Goal: Transaction & Acquisition: Purchase product/service

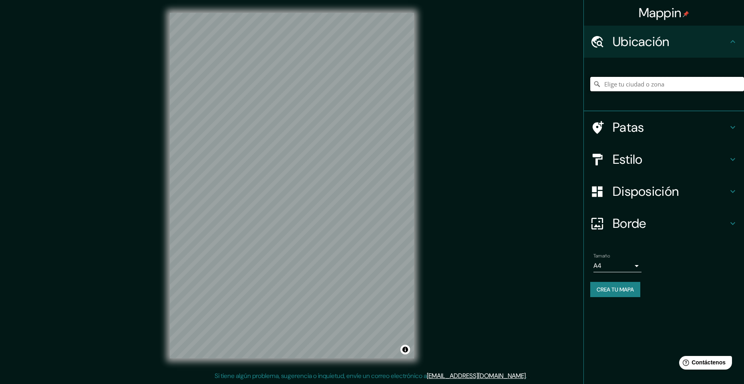
click at [637, 85] on input "Elige tu ciudad o zona" at bounding box center [667, 84] width 154 height 14
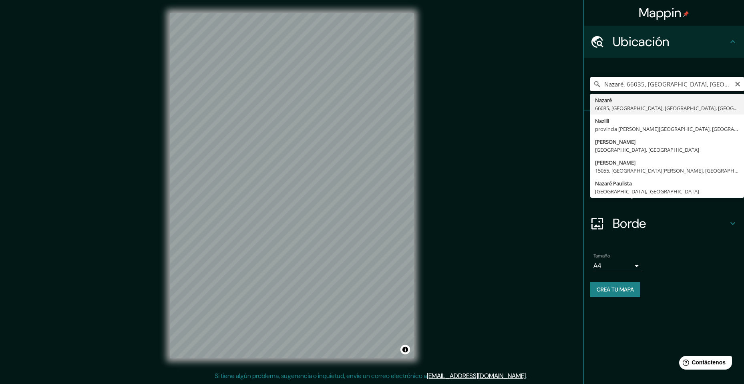
click at [645, 82] on input "Nazaré, 66035, Belém, Pará, Brasil" at bounding box center [667, 84] width 154 height 14
type input "Nazca, [GEOGRAPHIC_DATA], [GEOGRAPHIC_DATA]"
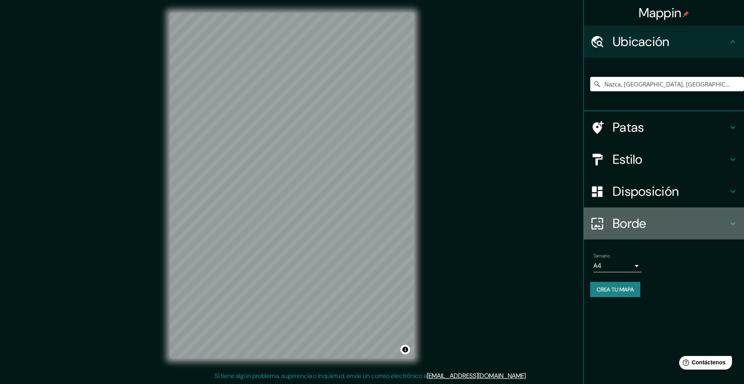
click at [661, 224] on h4 "Borde" at bounding box center [669, 223] width 115 height 16
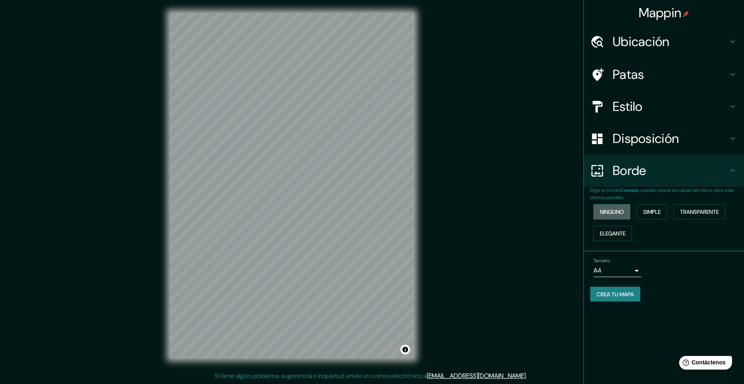
click at [621, 208] on font "Ninguno" at bounding box center [612, 211] width 24 height 7
click at [652, 129] on div "Disposición" at bounding box center [664, 138] width 160 height 32
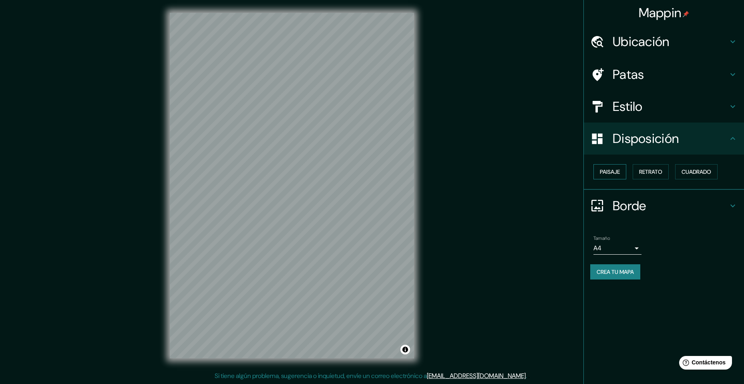
click at [617, 174] on font "Paisaje" at bounding box center [610, 171] width 20 height 7
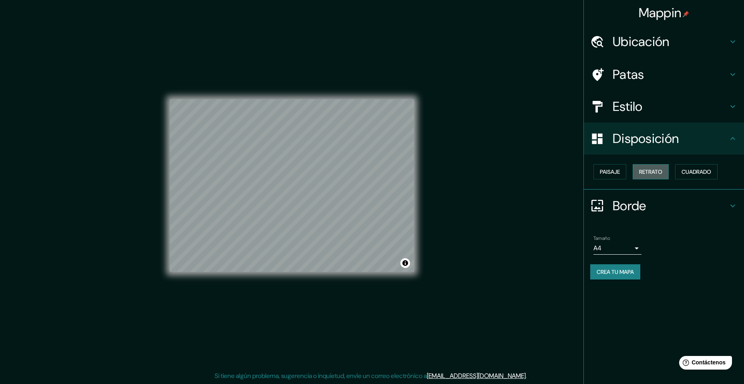
click at [664, 169] on button "Retrato" at bounding box center [650, 171] width 36 height 15
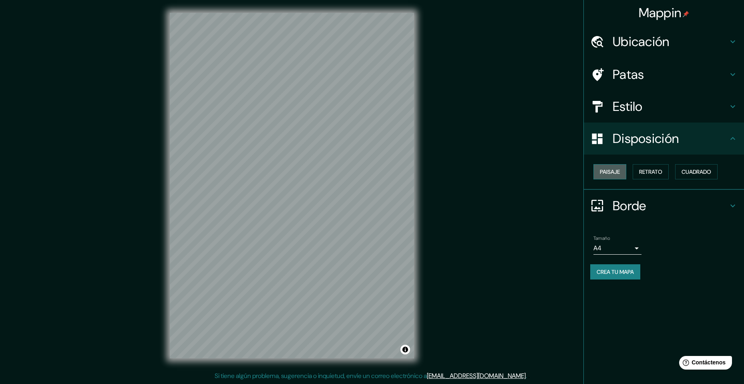
click at [611, 168] on font "Paisaje" at bounding box center [610, 171] width 20 height 7
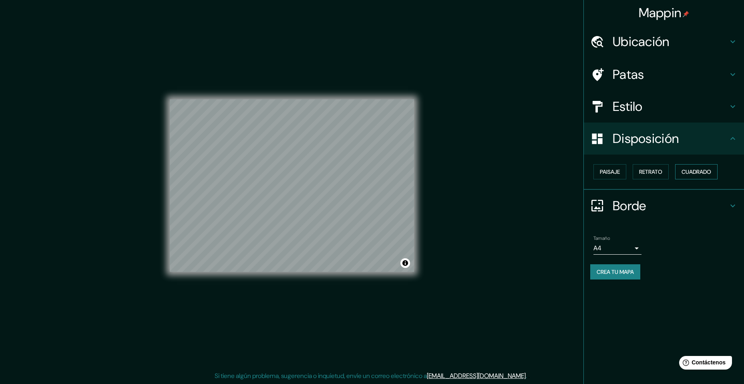
click at [709, 169] on font "Cuadrado" at bounding box center [696, 171] width 30 height 7
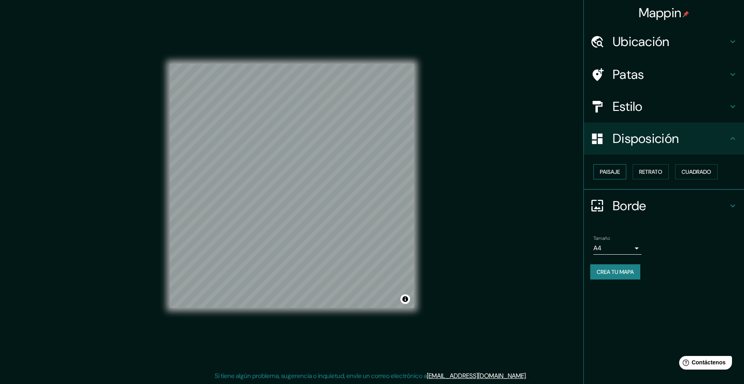
click at [596, 167] on button "Paisaje" at bounding box center [609, 171] width 33 height 15
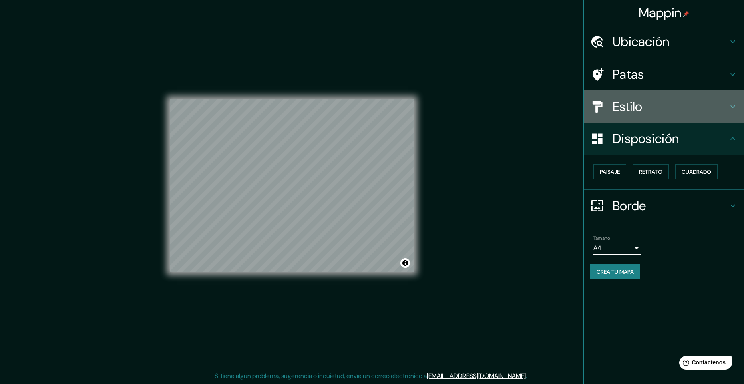
click at [656, 112] on h4 "Estilo" at bounding box center [669, 106] width 115 height 16
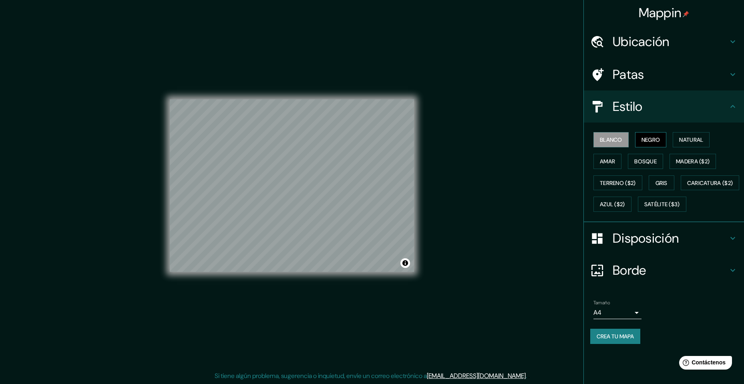
click at [646, 139] on font "Negro" at bounding box center [650, 139] width 19 height 7
click at [619, 340] on font "Crea tu mapa" at bounding box center [614, 336] width 37 height 7
click at [621, 340] on font "Crea tu mapa" at bounding box center [614, 336] width 37 height 7
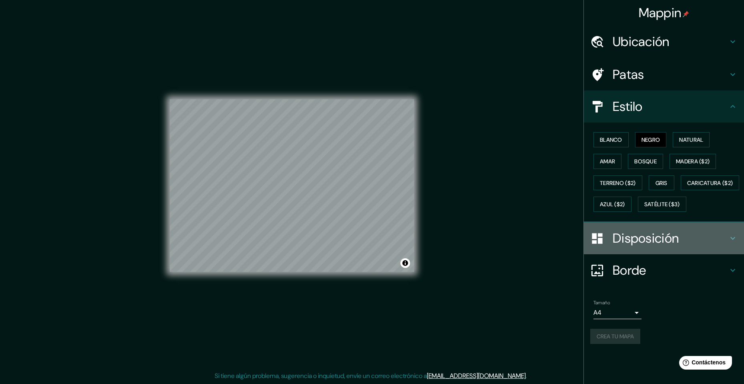
click at [654, 247] on font "Disposición" at bounding box center [645, 238] width 66 height 17
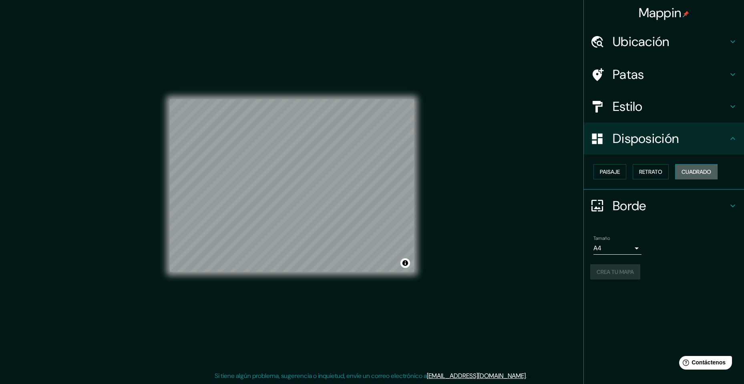
click at [691, 173] on font "Cuadrado" at bounding box center [696, 171] width 30 height 7
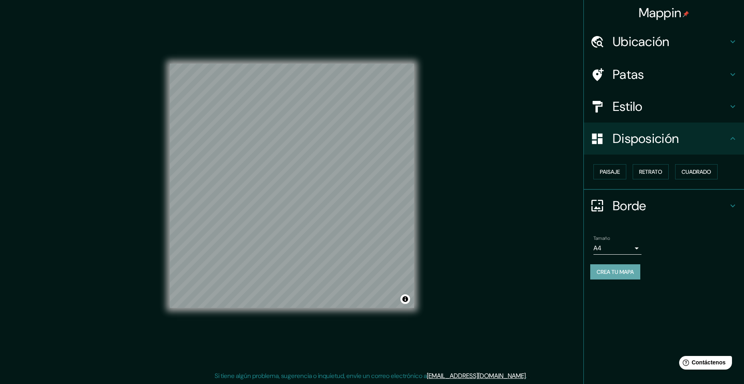
click at [618, 273] on font "Crea tu mapa" at bounding box center [614, 271] width 37 height 7
click at [638, 203] on font "Borde" at bounding box center [629, 205] width 34 height 17
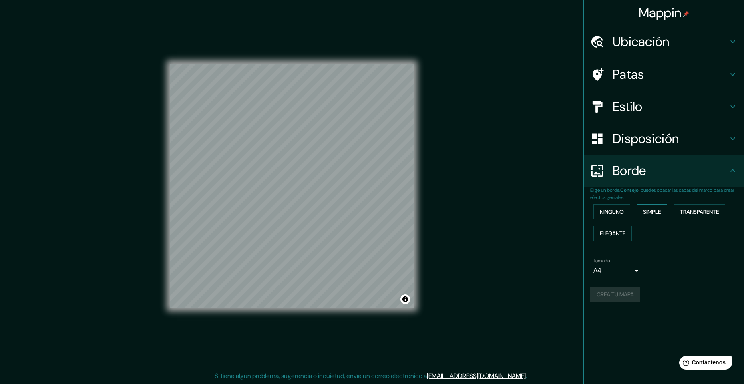
click at [650, 214] on font "Simple" at bounding box center [652, 211] width 18 height 7
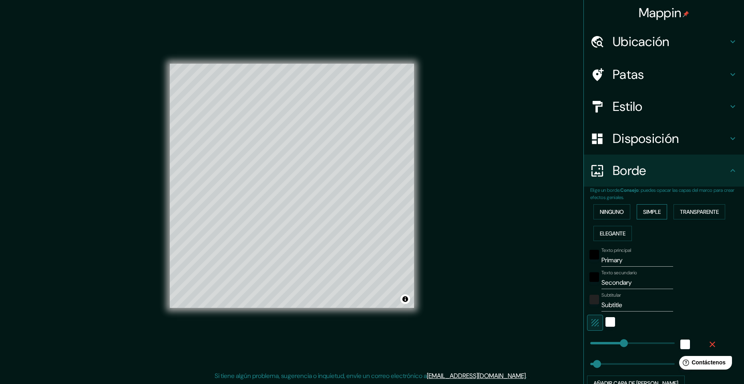
click at [643, 215] on font "Simple" at bounding box center [652, 211] width 18 height 7
type input "49"
click at [692, 217] on button "Transparente" at bounding box center [699, 211] width 52 height 15
click at [623, 236] on button "Elegante" at bounding box center [612, 233] width 38 height 15
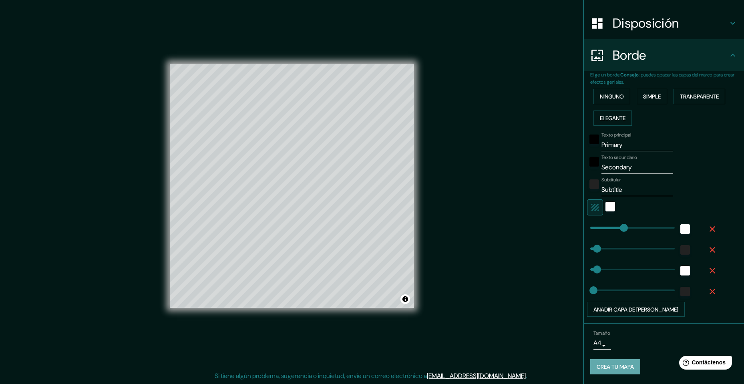
click at [607, 363] on font "Crea tu mapa" at bounding box center [614, 366] width 37 height 7
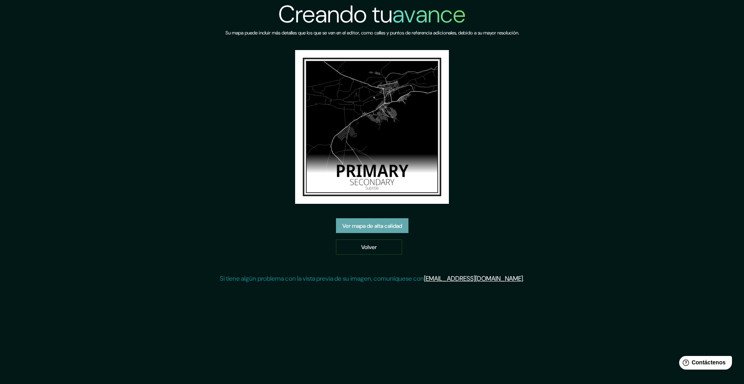
click at [393, 227] on font "Ver mapa de alta calidad" at bounding box center [372, 225] width 60 height 7
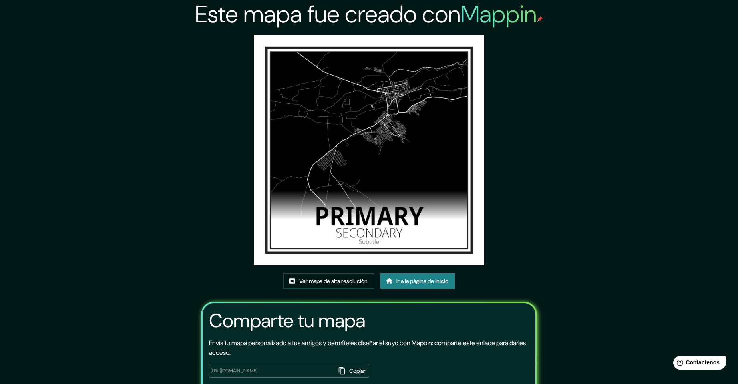
drag, startPoint x: 358, startPoint y: 137, endPoint x: 562, endPoint y: 128, distance: 204.3
click at [562, 128] on div "Este mapa fue creado con Mappin Ver mapa de alta resolución Ir a la página de i…" at bounding box center [369, 215] width 738 height 431
